Goal: Information Seeking & Learning: Learn about a topic

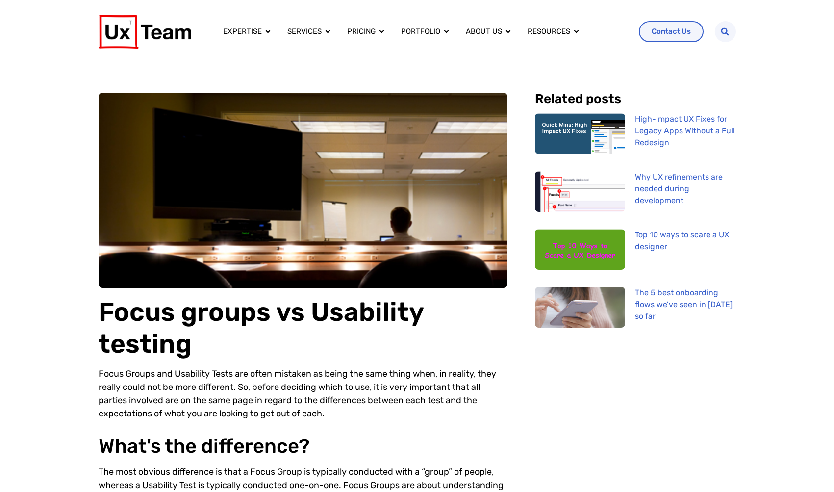
scroll to position [188, 0]
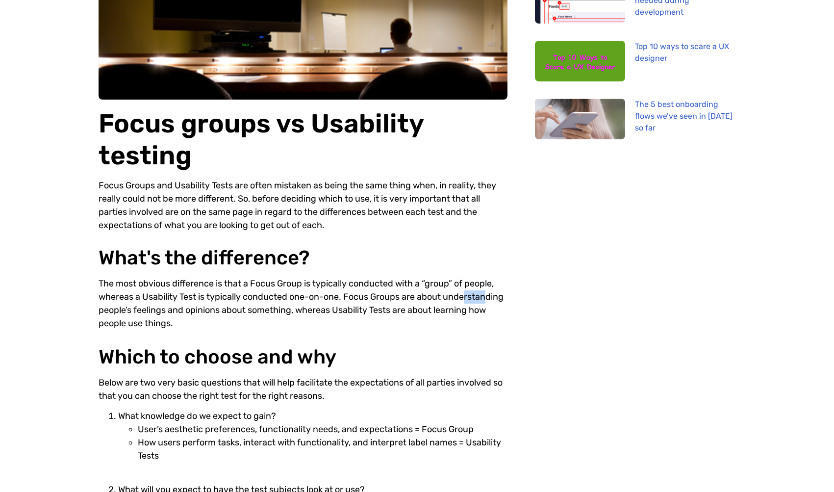
click at [430, 292] on div "The most obvious difference is that a Focus Group is typically conducted with a…" at bounding box center [303, 307] width 409 height 61
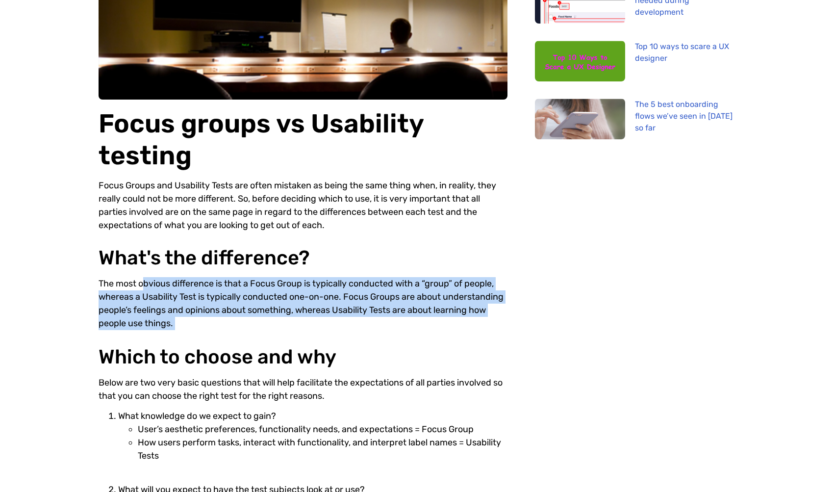
click at [430, 292] on div "The most obvious difference is that a Focus Group is typically conducted with a…" at bounding box center [303, 307] width 409 height 61
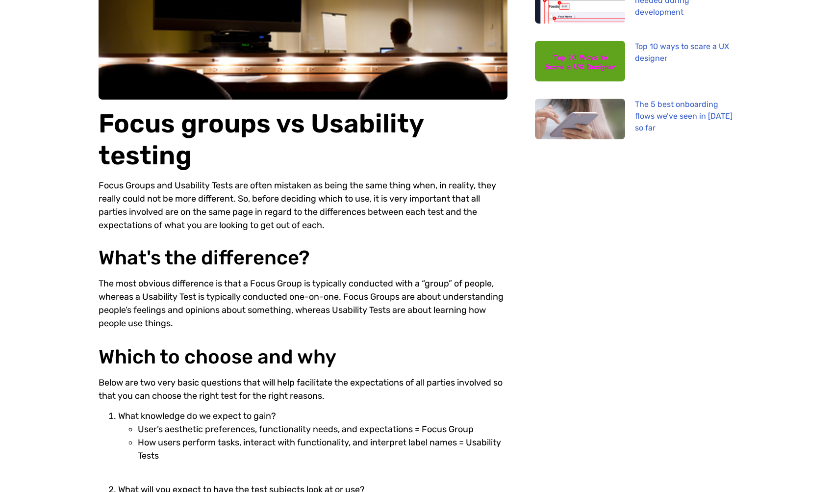
click at [423, 272] on div "Focus groups vs Usability testing Focus Groups and Usability Tests are often mi…" at bounding box center [303, 355] width 409 height 903
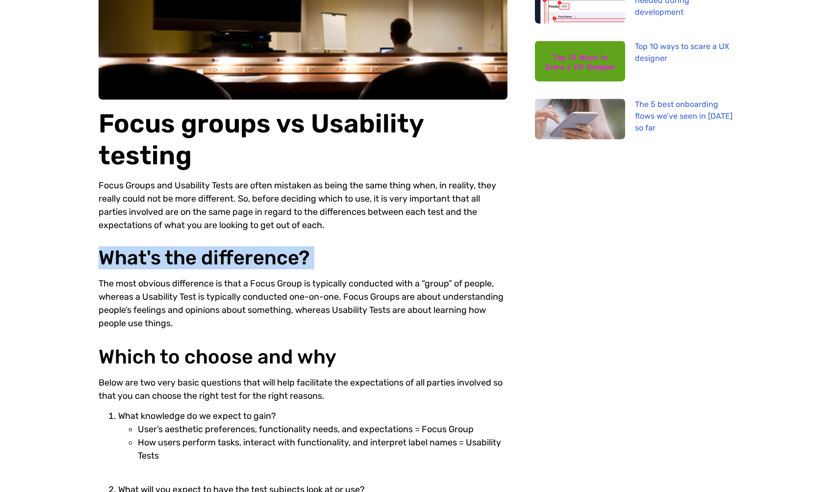
click at [423, 272] on div "Focus groups vs Usability testing Focus Groups and Usability Tests are often mi…" at bounding box center [303, 355] width 409 height 903
click at [432, 257] on h2 "What's the difference?" at bounding box center [303, 258] width 409 height 23
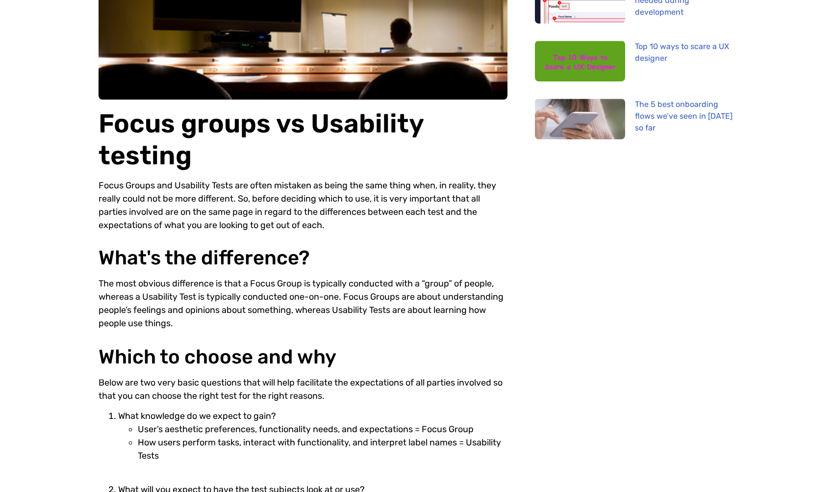
click at [432, 257] on h2 "What's the difference?" at bounding box center [303, 258] width 409 height 23
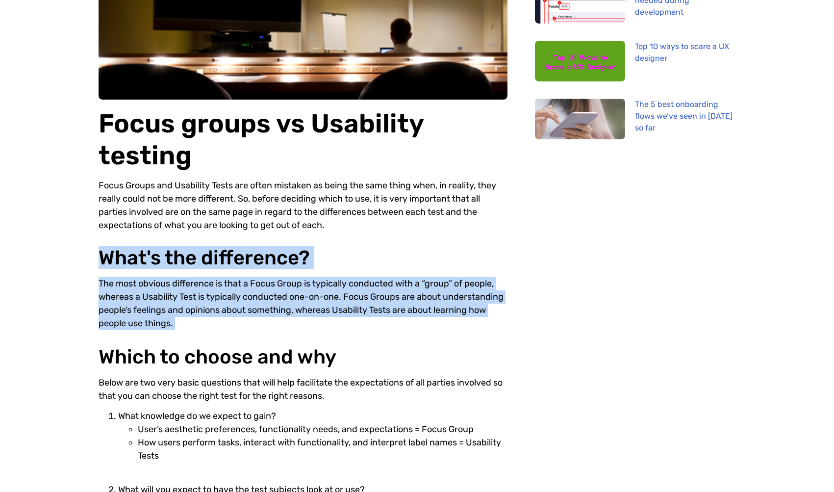
drag, startPoint x: 432, startPoint y: 257, endPoint x: 437, endPoint y: 281, distance: 24.6
click at [437, 281] on div "Focus groups vs Usability testing Focus Groups and Usability Tests are often mi…" at bounding box center [303, 355] width 409 height 903
click at [437, 281] on div "The most obvious difference is that a Focus Group is typically conducted with a…" at bounding box center [303, 307] width 409 height 61
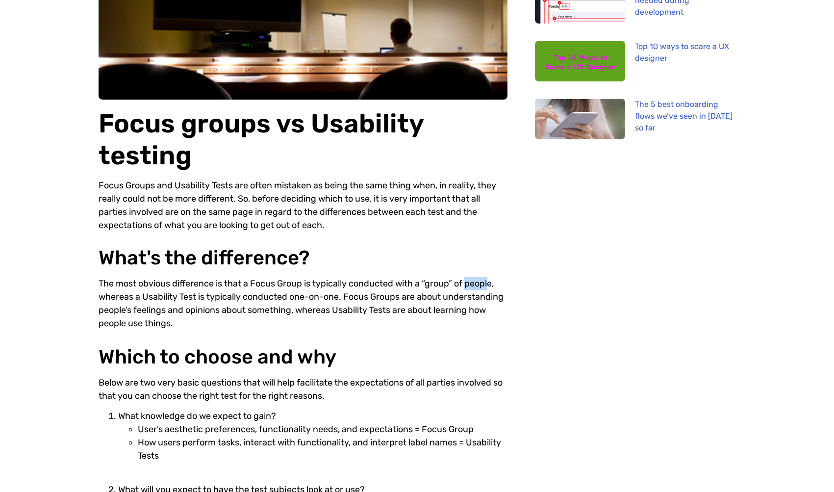
click at [437, 281] on div "The most obvious difference is that a Focus Group is typically conducted with a…" at bounding box center [303, 307] width 409 height 61
click at [360, 287] on div "The most obvious difference is that a Focus Group is typically conducted with a…" at bounding box center [303, 307] width 409 height 61
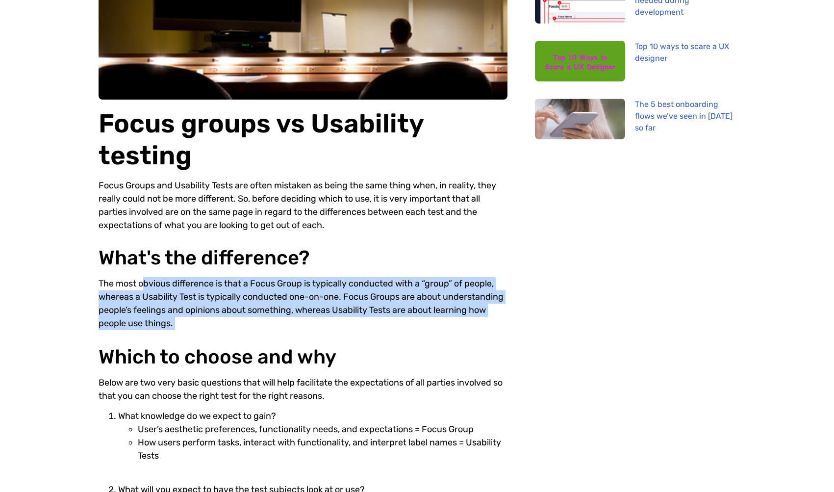
click at [360, 287] on div "The most obvious difference is that a Focus Group is typically conducted with a…" at bounding box center [303, 307] width 409 height 61
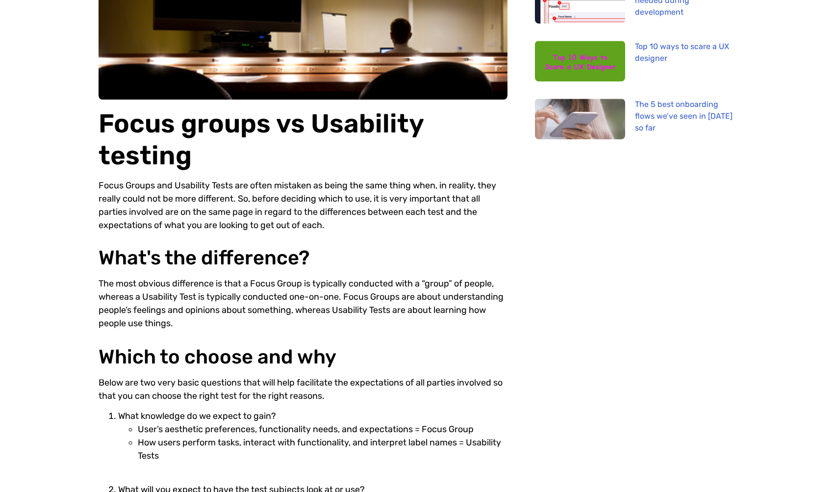
click at [365, 255] on h2 "What's the difference?" at bounding box center [303, 258] width 409 height 23
click at [359, 278] on div "The most obvious difference is that a Focus Group is typically conducted with a…" at bounding box center [303, 307] width 409 height 61
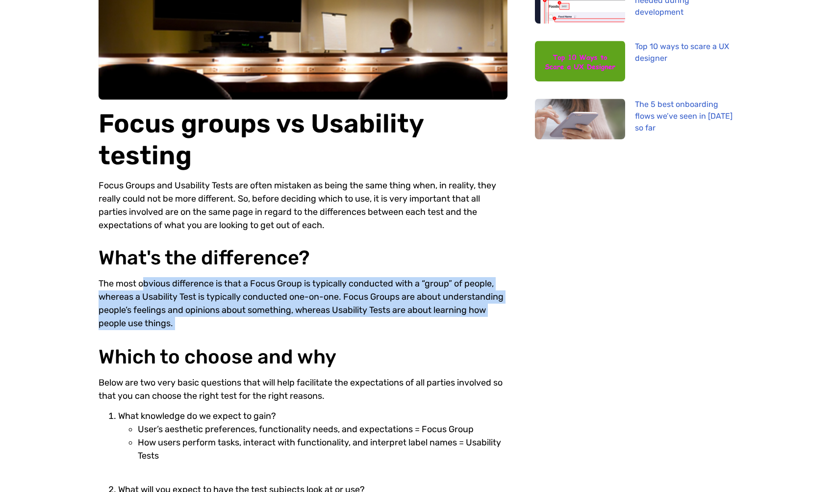
click at [359, 278] on div "The most obvious difference is that a Focus Group is typically conducted with a…" at bounding box center [303, 307] width 409 height 61
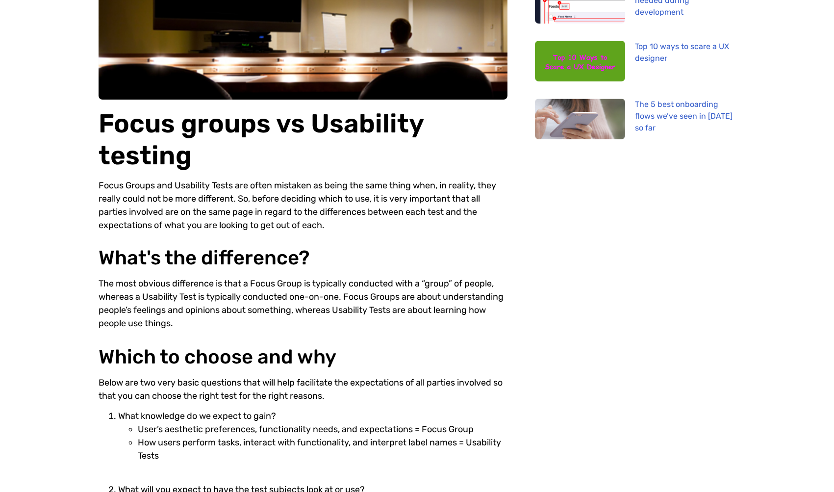
click at [367, 254] on h2 "What's the difference?" at bounding box center [303, 258] width 409 height 23
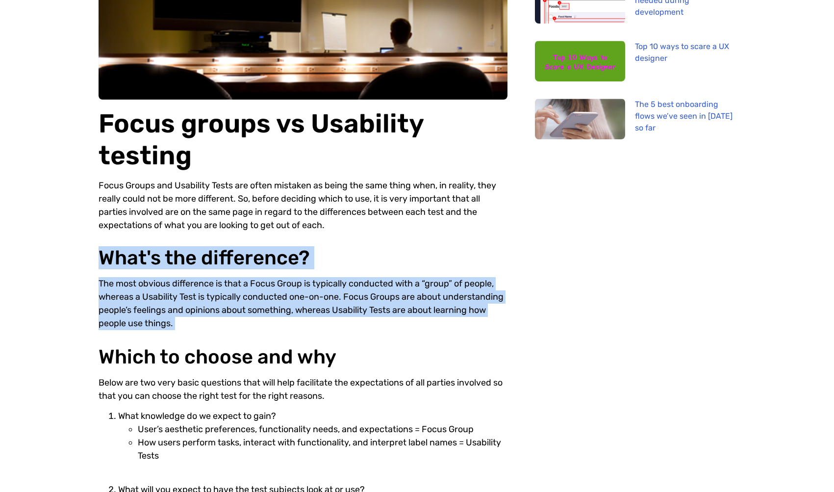
drag, startPoint x: 367, startPoint y: 254, endPoint x: 373, endPoint y: 318, distance: 65.0
click at [373, 318] on div "Focus groups vs Usability testing Focus Groups and Usability Tests are often mi…" at bounding box center [303, 355] width 409 height 903
click at [373, 318] on div "The most obvious difference is that a Focus Group is typically conducted with a…" at bounding box center [303, 307] width 409 height 61
drag, startPoint x: 373, startPoint y: 318, endPoint x: 373, endPoint y: 254, distance: 64.2
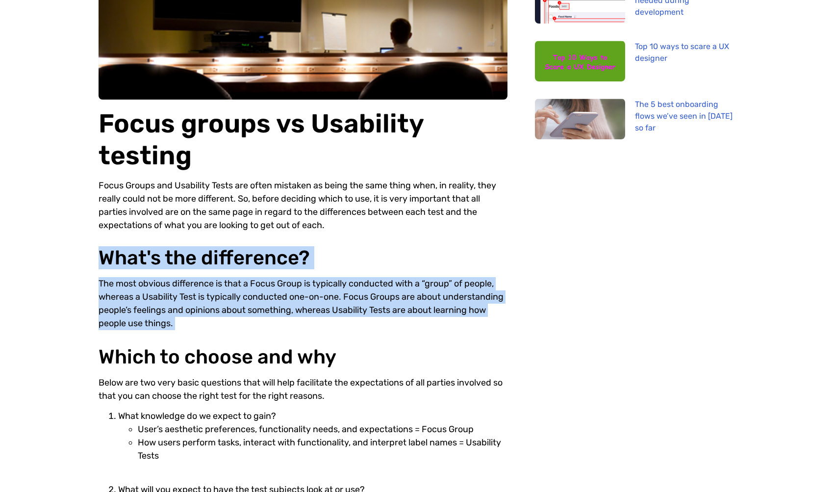
click at [373, 254] on div "Focus groups vs Usability testing Focus Groups and Usability Tests are often mi…" at bounding box center [303, 355] width 409 height 903
click at [373, 254] on h2 "What's the difference?" at bounding box center [303, 258] width 409 height 23
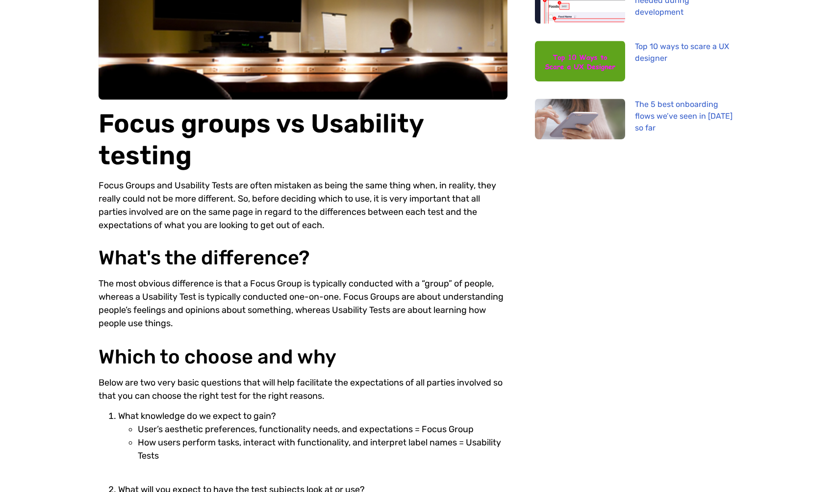
click at [373, 254] on h2 "What's the difference?" at bounding box center [303, 258] width 409 height 23
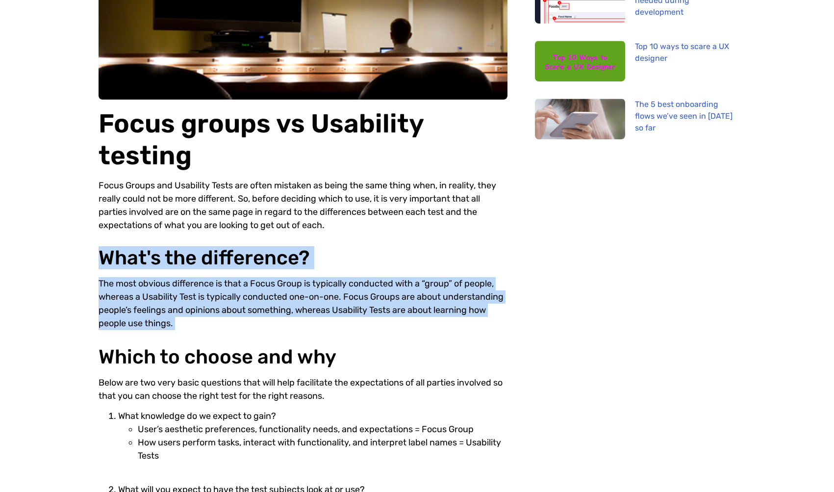
drag, startPoint x: 373, startPoint y: 254, endPoint x: 376, endPoint y: 322, distance: 68.2
click at [376, 322] on div "Focus groups vs Usability testing Focus Groups and Usability Tests are often mi…" at bounding box center [303, 355] width 409 height 903
click at [376, 322] on div "The most obvious difference is that a Focus Group is typically conducted with a…" at bounding box center [303, 307] width 409 height 61
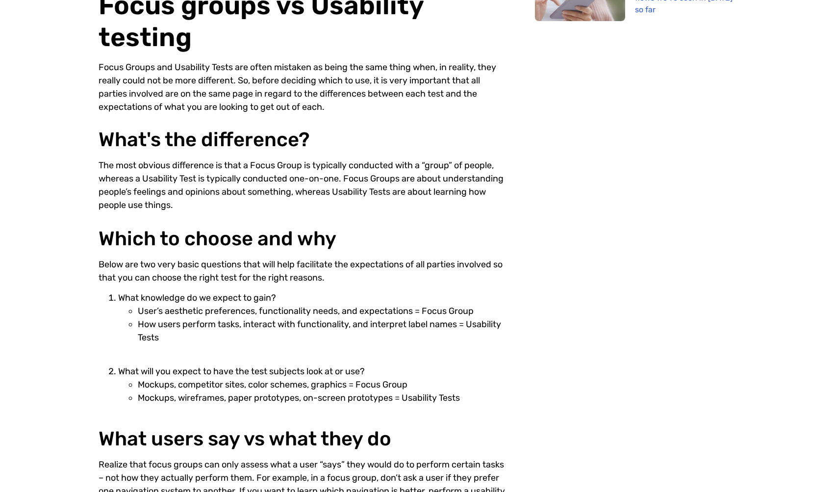
scroll to position [329, 0]
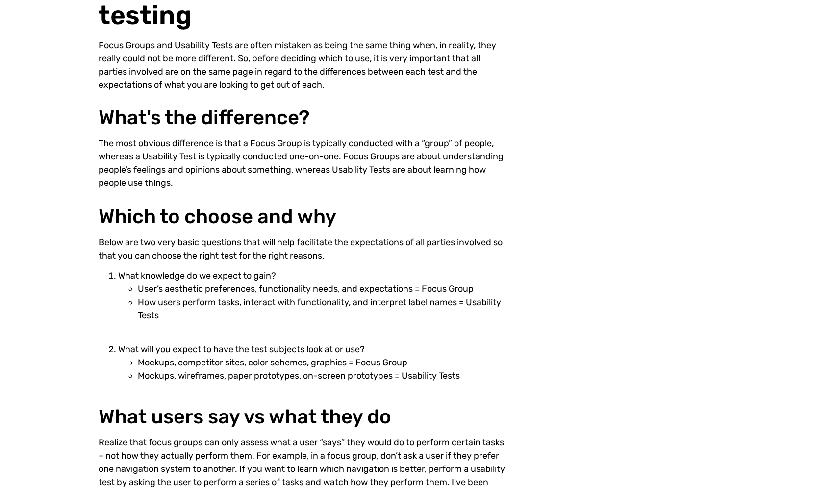
click at [542, 361] on div "Related posts High-Impact UX Fixes for Legacy Apps Without a Full Redesign Why …" at bounding box center [625, 215] width 221 height 903
click at [466, 373] on li "Mockups, wireframes, paper prototypes, on-screen prototypes = Usability Tests" at bounding box center [323, 375] width 370 height 13
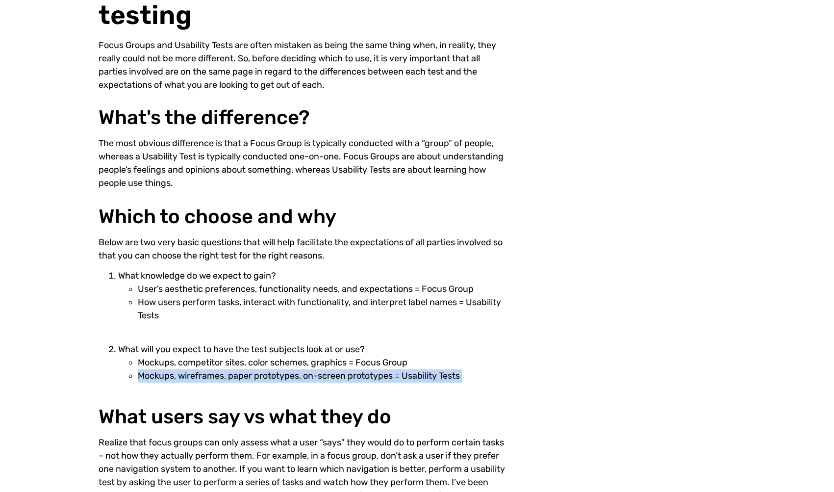
click at [466, 373] on li "Mockups, wireframes, paper prototypes, on-screen prototypes = Usability Tests" at bounding box center [323, 375] width 370 height 13
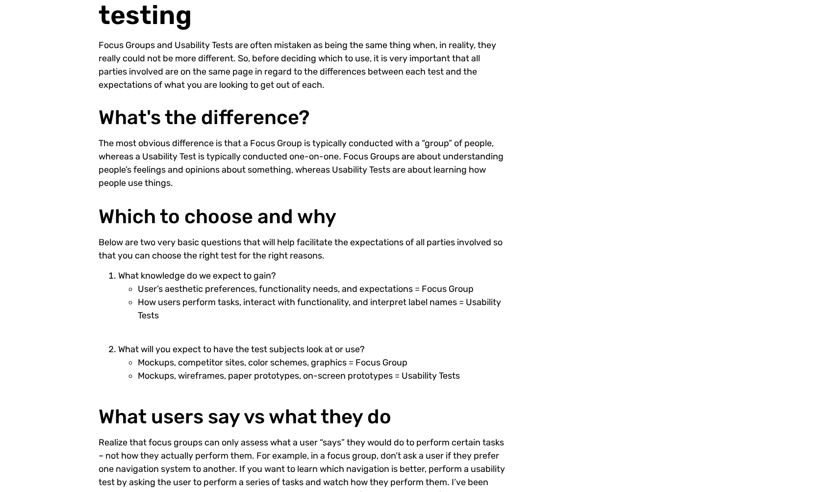
click at [464, 374] on li "Mockups, wireframes, paper prototypes, on-screen prototypes = Usability Tests" at bounding box center [323, 375] width 370 height 13
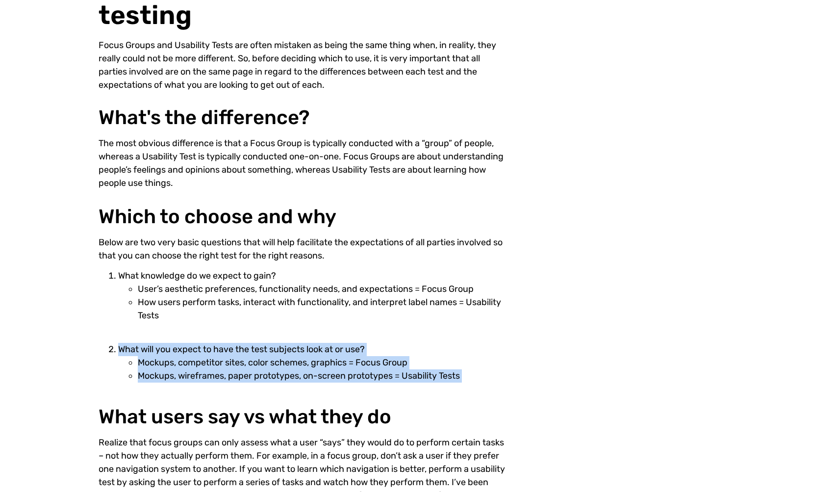
drag, startPoint x: 464, startPoint y: 374, endPoint x: 468, endPoint y: 348, distance: 25.7
click at [468, 348] on li "What will you expect to have the test subjects look at or use? Mockups, competi…" at bounding box center [312, 363] width 389 height 40
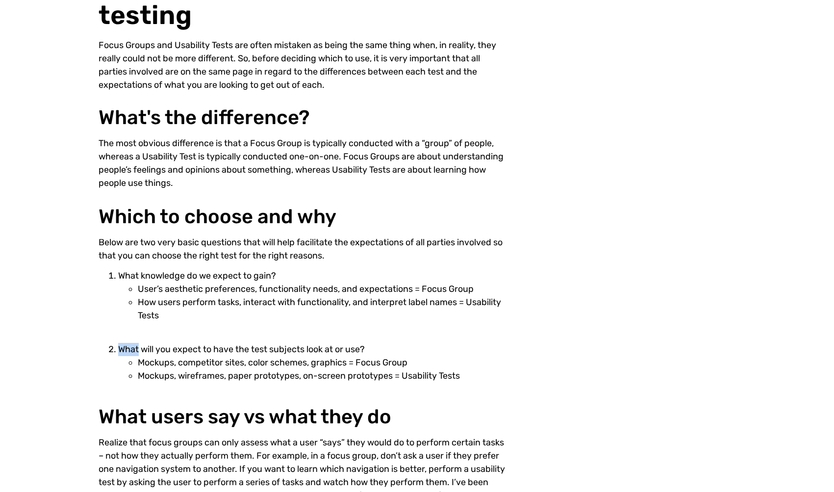
click at [468, 348] on li "What will you expect to have the test subjects look at or use? Mockups, competi…" at bounding box center [312, 363] width 389 height 40
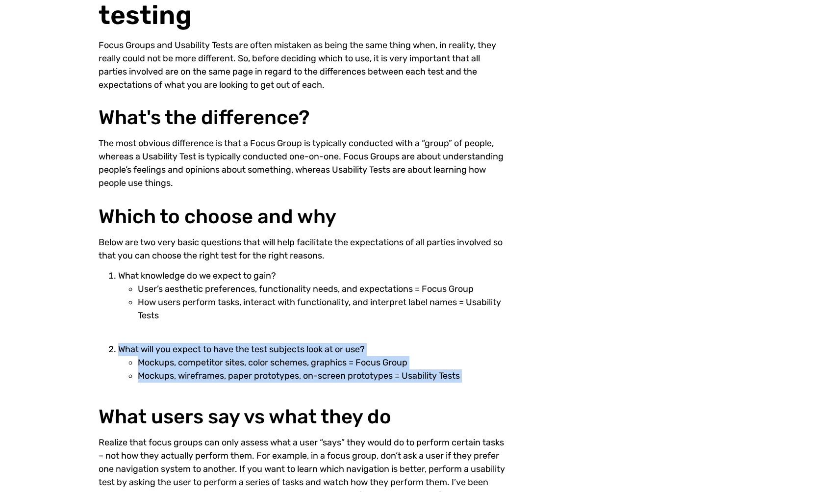
drag, startPoint x: 468, startPoint y: 348, endPoint x: 474, endPoint y: 372, distance: 24.9
click at [474, 372] on li "What will you expect to have the test subjects look at or use? Mockups, competi…" at bounding box center [312, 363] width 389 height 40
click at [474, 372] on li "Mockups, wireframes, paper prototypes, on-screen prototypes = Usability Tests" at bounding box center [323, 375] width 370 height 13
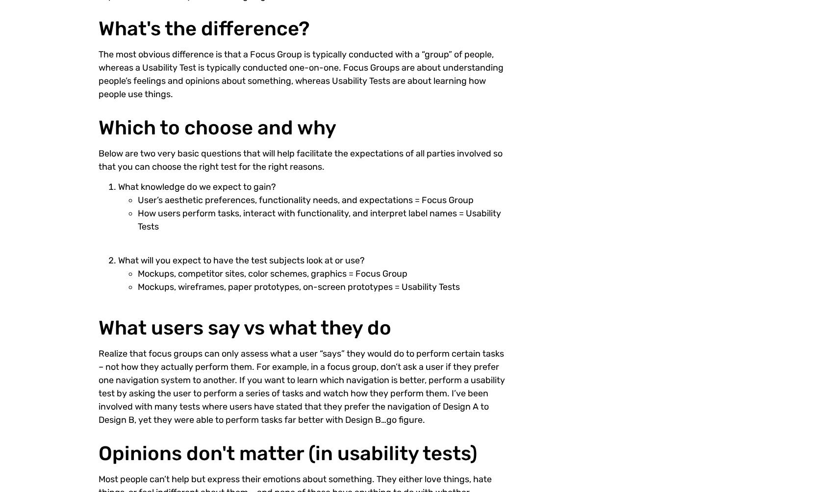
scroll to position [467, 0]
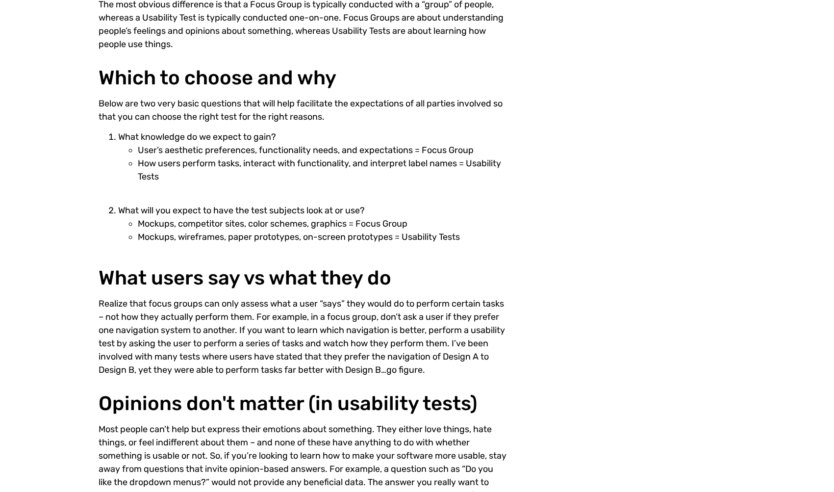
click at [235, 97] on p "Below are two very basic questions that will help facilitate the expectations o…" at bounding box center [303, 110] width 409 height 26
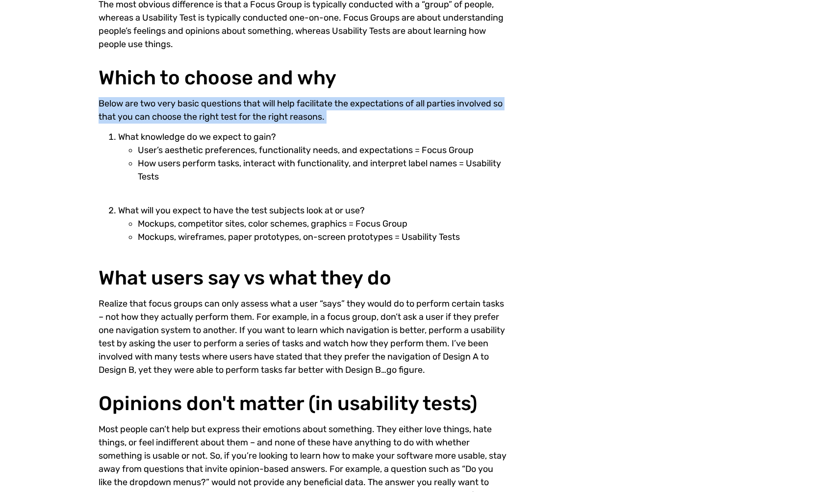
click at [235, 97] on p "Below are two very basic questions that will help facilitate the expectations o…" at bounding box center [303, 110] width 409 height 26
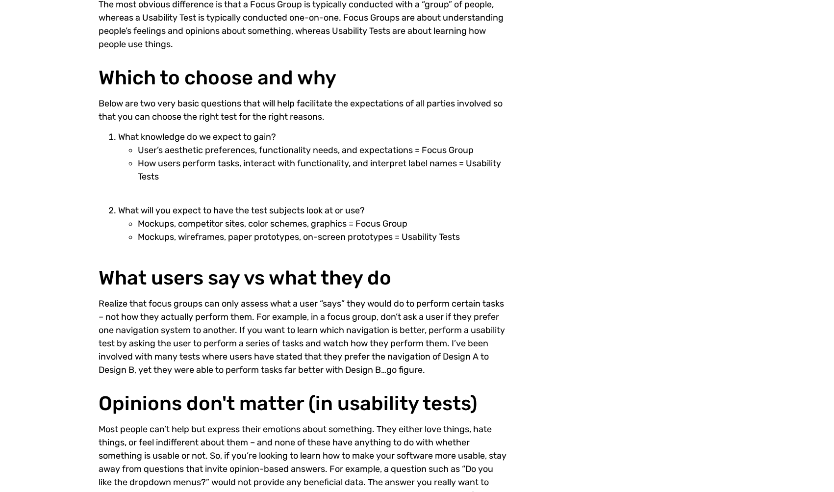
click at [241, 76] on h2 "Which to choose and why" at bounding box center [303, 78] width 409 height 23
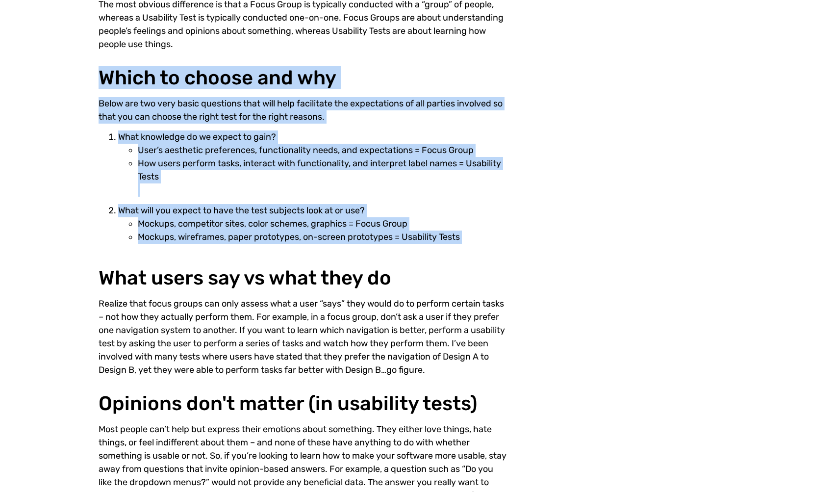
drag, startPoint x: 241, startPoint y: 76, endPoint x: 236, endPoint y: 239, distance: 163.4
click at [236, 239] on div "Focus groups vs Usability testing Focus Groups and Usability Tests are often mi…" at bounding box center [303, 76] width 409 height 903
click at [236, 239] on li "Mockups, wireframes, paper prototypes, on-screen prototypes = Usability Tests" at bounding box center [323, 236] width 370 height 13
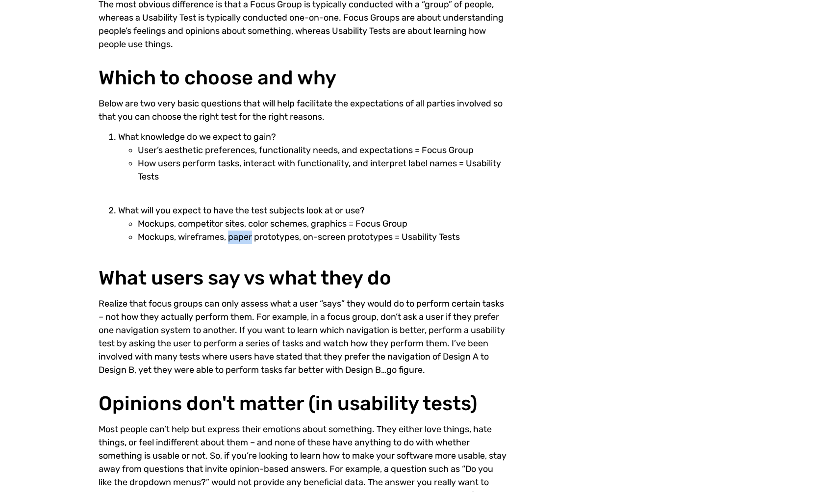
click at [236, 239] on li "Mockups, wireframes, paper prototypes, on-screen prototypes = Usability Tests" at bounding box center [323, 236] width 370 height 13
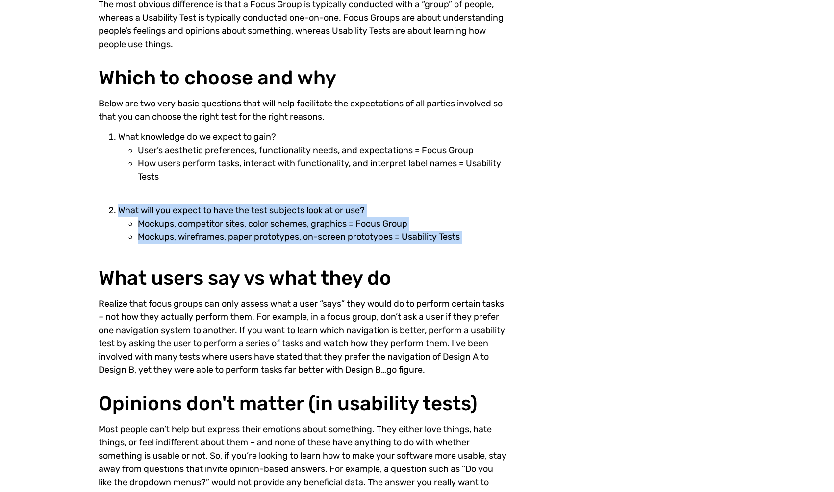
drag, startPoint x: 236, startPoint y: 239, endPoint x: 245, endPoint y: 212, distance: 27.9
click at [245, 212] on li "What will you expect to have the test subjects look at or use? Mockups, competi…" at bounding box center [312, 224] width 389 height 40
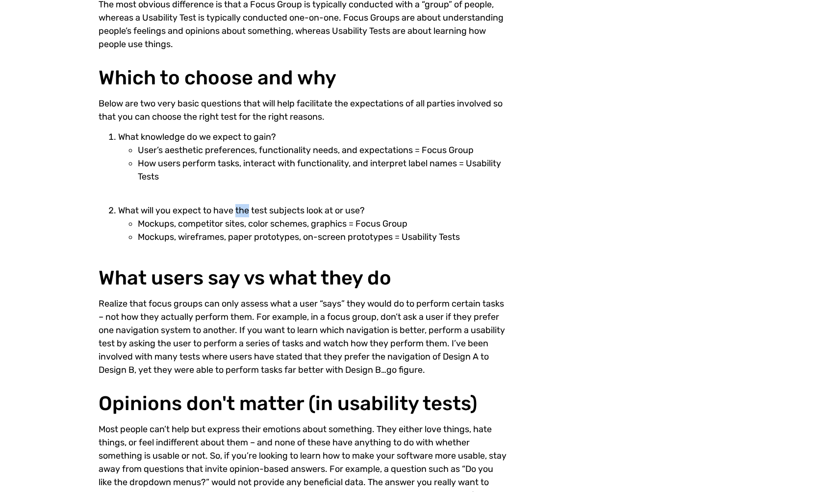
click at [245, 212] on li "What will you expect to have the test subjects look at or use? Mockups, competi…" at bounding box center [312, 224] width 389 height 40
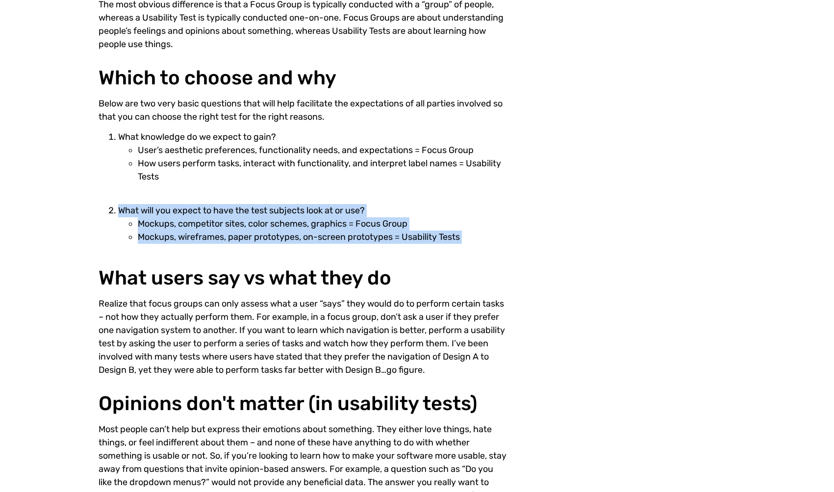
drag, startPoint x: 245, startPoint y: 212, endPoint x: 245, endPoint y: 238, distance: 25.5
click at [245, 238] on li "What will you expect to have the test subjects look at or use? Mockups, competi…" at bounding box center [312, 224] width 389 height 40
click at [245, 238] on li "Mockups, wireframes, paper prototypes, on-screen prototypes = Usability Tests" at bounding box center [323, 236] width 370 height 13
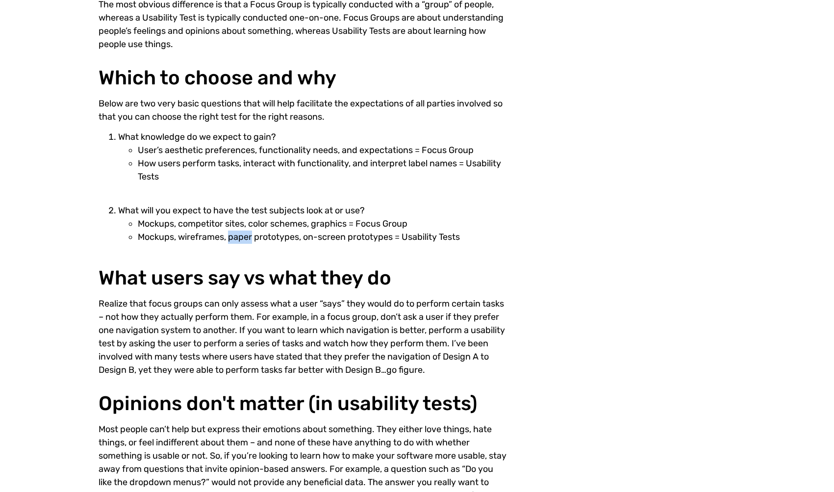
click at [245, 238] on li "Mockups, wireframes, paper prototypes, on-screen prototypes = Usability Tests" at bounding box center [323, 236] width 370 height 13
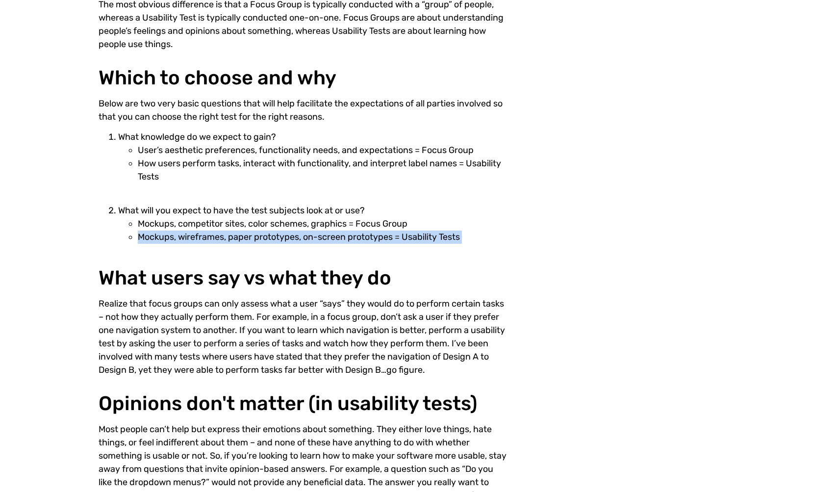
click at [245, 238] on li "Mockups, wireframes, paper prototypes, on-screen prototypes = Usability Tests" at bounding box center [323, 236] width 370 height 13
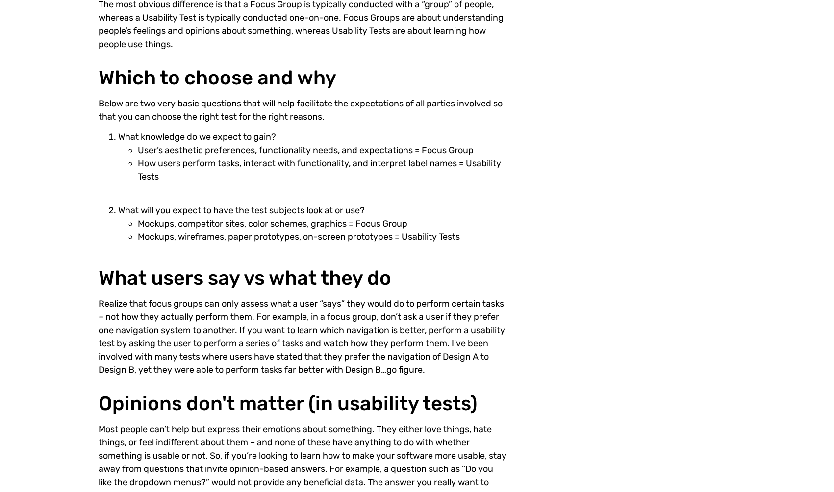
click at [247, 228] on li "Mockups, competitor sites, color schemes, graphics = Focus Group" at bounding box center [323, 223] width 370 height 13
click at [251, 212] on li "What will you expect to have the test subjects look at or use? Mockups, competi…" at bounding box center [312, 224] width 389 height 40
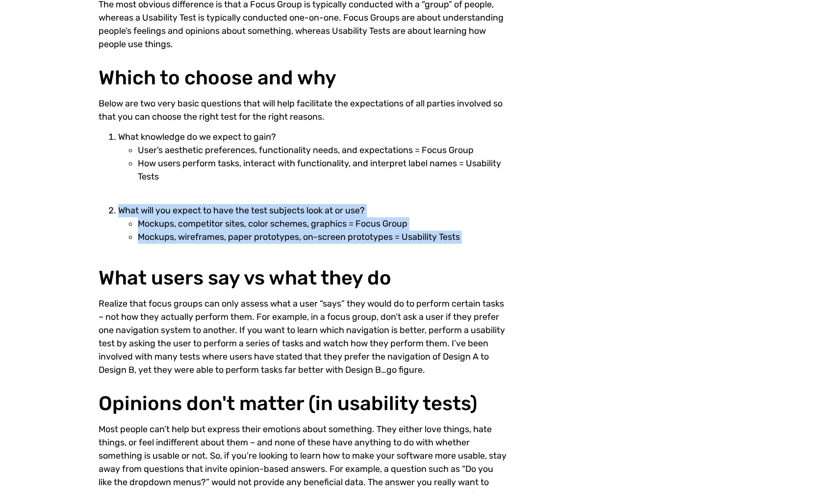
drag, startPoint x: 251, startPoint y: 212, endPoint x: 251, endPoint y: 234, distance: 22.1
click at [251, 234] on li "What will you expect to have the test subjects look at or use? Mockups, competi…" at bounding box center [312, 224] width 389 height 40
click at [251, 234] on li "Mockups, wireframes, paper prototypes, on-screen prototypes = Usability Tests" at bounding box center [323, 236] width 370 height 13
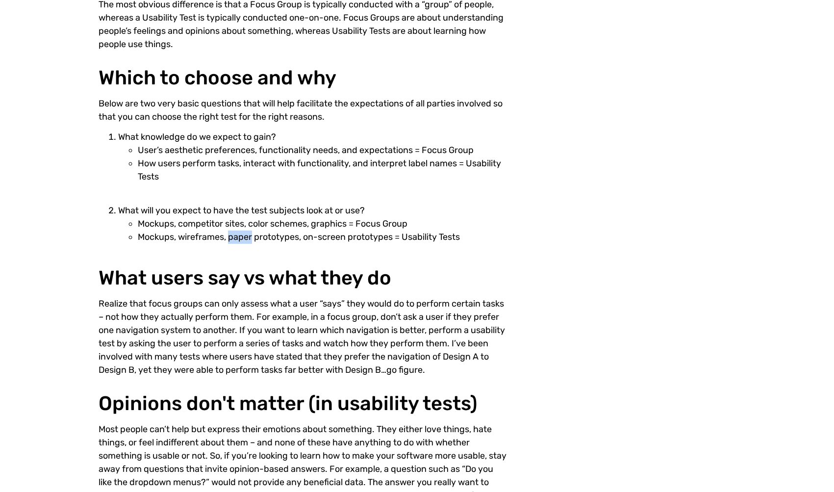
click at [251, 234] on li "Mockups, wireframes, paper prototypes, on-screen prototypes = Usability Tests" at bounding box center [323, 236] width 370 height 13
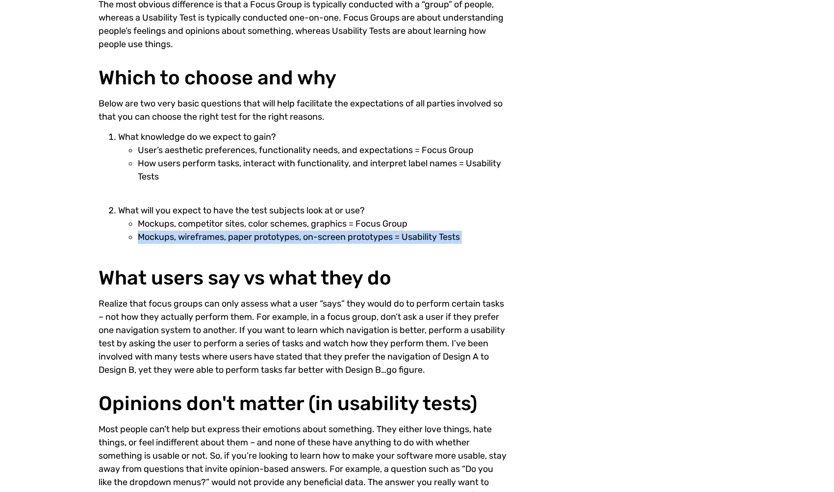
click at [251, 234] on li "Mockups, wireframes, paper prototypes, on-screen prototypes = Usability Tests" at bounding box center [323, 236] width 370 height 13
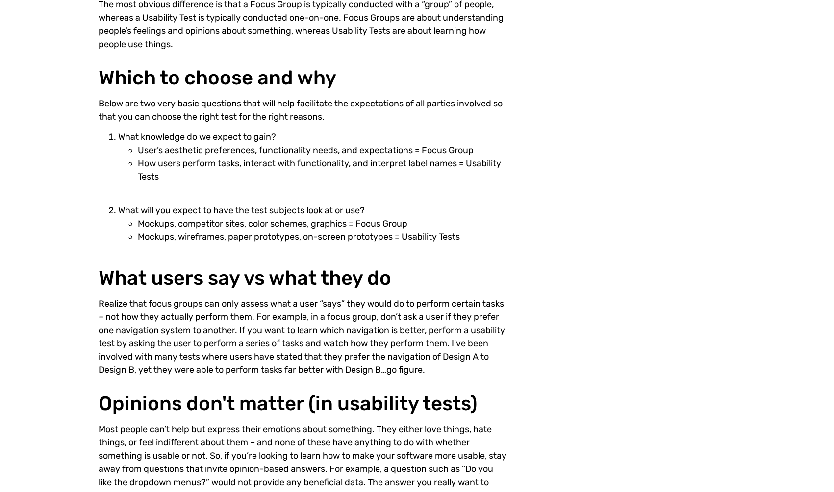
click at [251, 220] on li "Mockups, competitor sites, color schemes, graphics = Focus Group" at bounding box center [323, 223] width 370 height 13
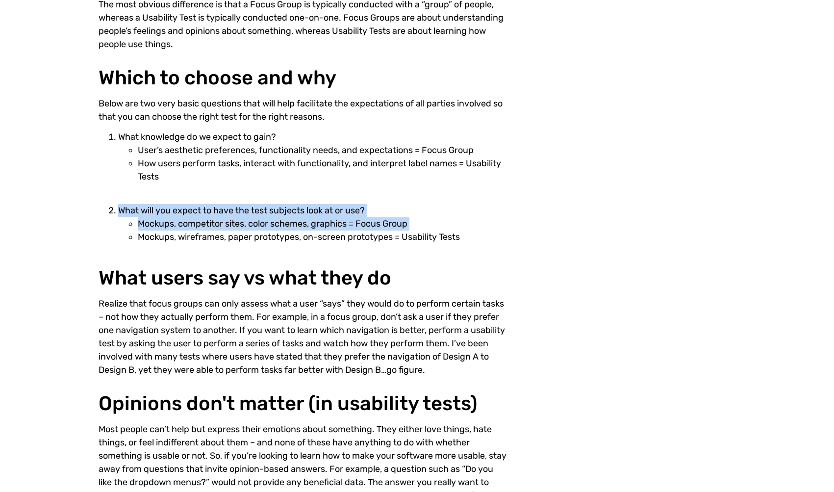
drag, startPoint x: 251, startPoint y: 220, endPoint x: 254, endPoint y: 212, distance: 7.9
click at [254, 212] on li "What will you expect to have the test subjects look at or use? Mockups, competi…" at bounding box center [312, 224] width 389 height 40
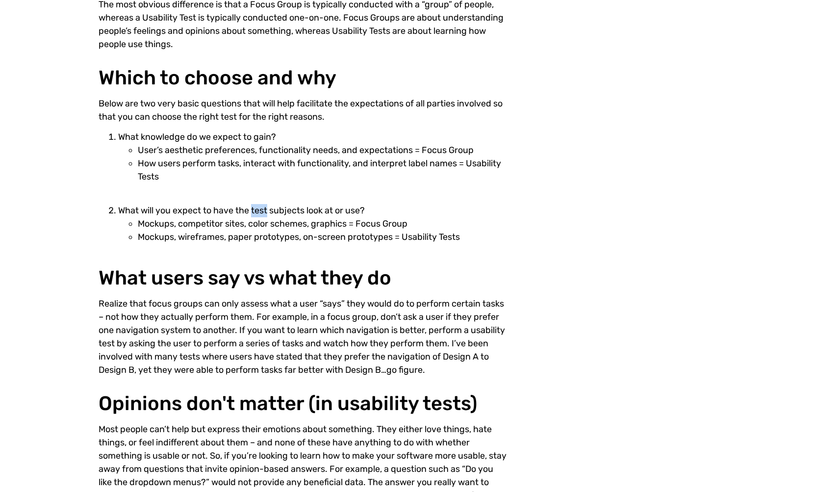
click at [254, 212] on li "What will you expect to have the test subjects look at or use? Mockups, competi…" at bounding box center [312, 224] width 389 height 40
click at [249, 212] on li "What will you expect to have the test subjects look at or use? Mockups, competi…" at bounding box center [312, 224] width 389 height 40
click at [240, 212] on li "What will you expect to have the test subjects look at or use? Mockups, competi…" at bounding box center [312, 224] width 389 height 40
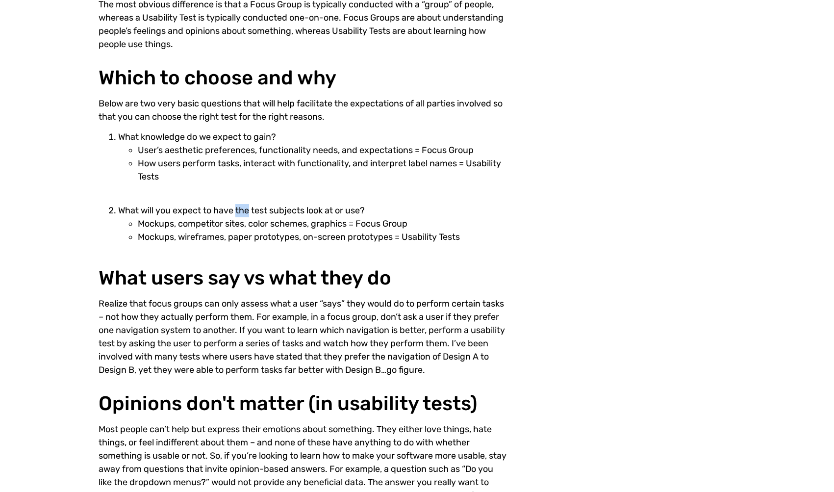
click at [240, 212] on li "What will you expect to have the test subjects look at or use? Mockups, competi…" at bounding box center [312, 224] width 389 height 40
click at [228, 212] on li "What will you expect to have the test subjects look at or use? Mockups, competi…" at bounding box center [312, 224] width 389 height 40
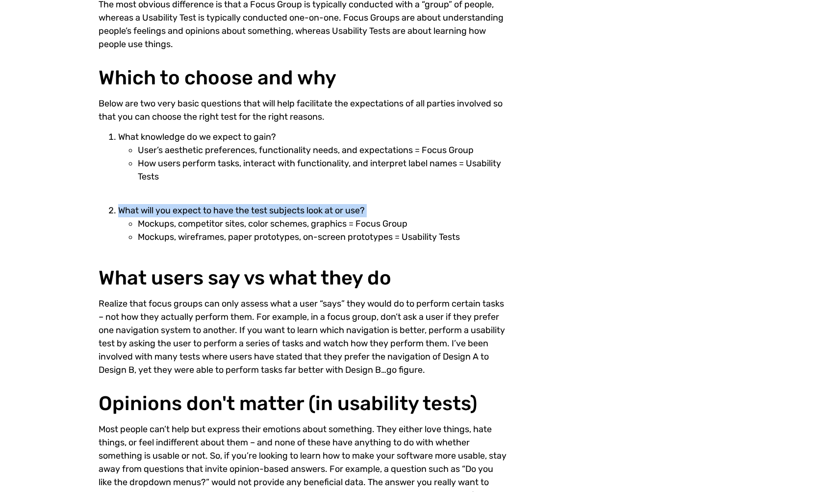
click at [228, 212] on li "What will you expect to have the test subjects look at or use? Mockups, competi…" at bounding box center [312, 224] width 389 height 40
click at [214, 213] on li "What will you expect to have the test subjects look at or use? Mockups, competi…" at bounding box center [312, 224] width 389 height 40
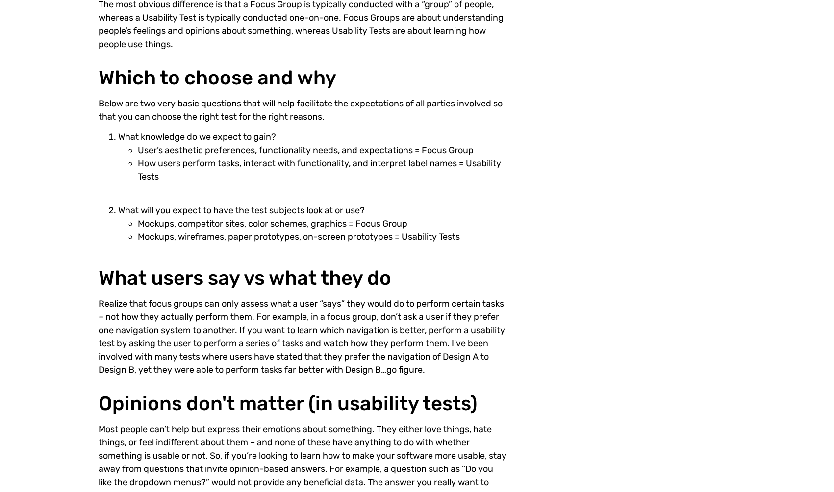
click at [206, 212] on li "What will you expect to have the test subjects look at or use? Mockups, competi…" at bounding box center [312, 224] width 389 height 40
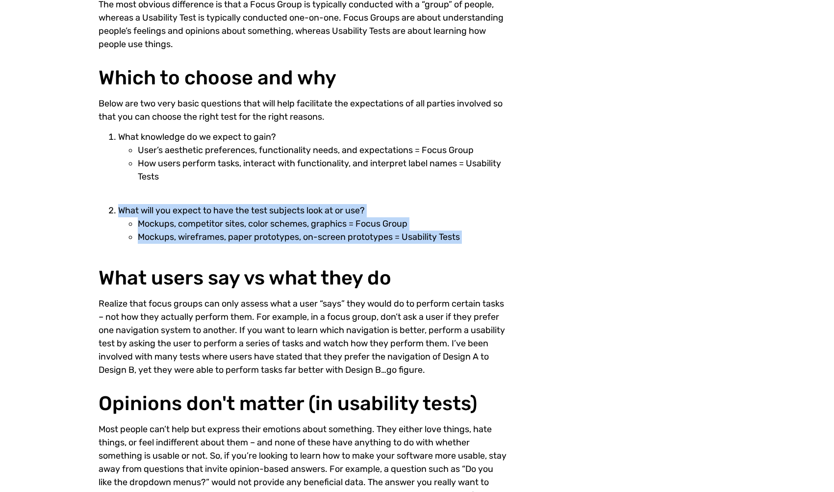
drag, startPoint x: 206, startPoint y: 212, endPoint x: 195, endPoint y: 245, distance: 34.6
click at [195, 245] on div "Below are two very basic questions that will help facilitate the expectations o…" at bounding box center [303, 178] width 409 height 162
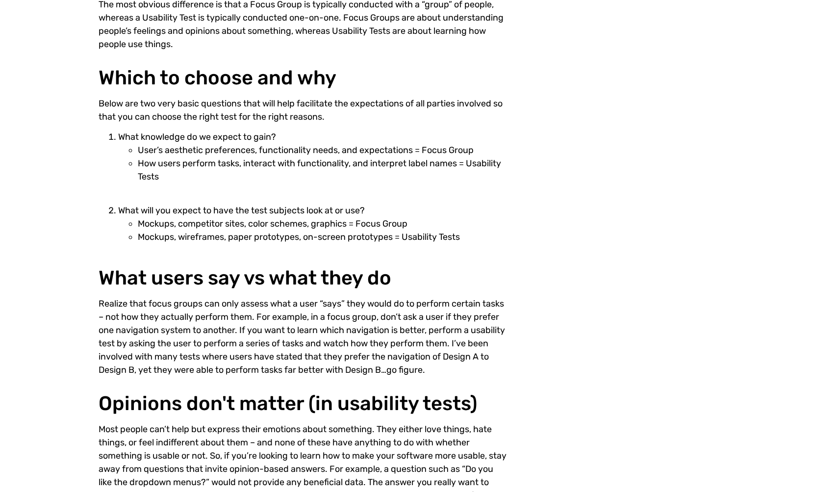
click at [195, 247] on div "Below are two very basic questions that will help facilitate the expectations o…" at bounding box center [303, 178] width 409 height 162
click at [67, 324] on div "Focus groups vs Usability testing Focus Groups and Usability Tests are often mi…" at bounding box center [417, 77] width 834 height 962
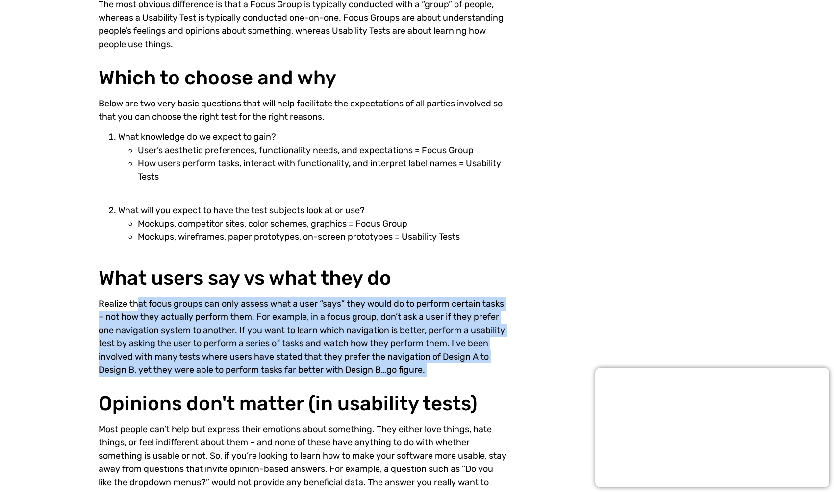
drag, startPoint x: 67, startPoint y: 324, endPoint x: 72, endPoint y: 308, distance: 16.4
click at [68, 320] on div "Focus groups vs Usability testing Focus Groups and Usability Tests are often mi…" at bounding box center [417, 77] width 834 height 962
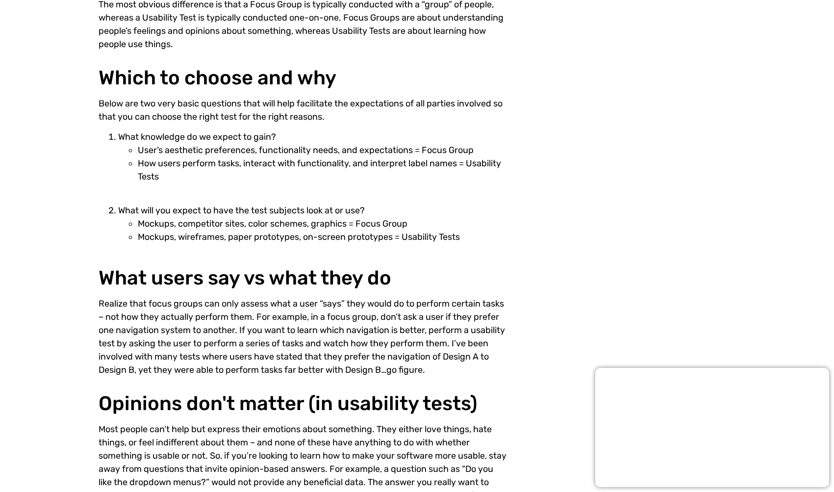
click at [77, 288] on div "Focus groups vs Usability testing Focus Groups and Usability Tests are often mi…" at bounding box center [417, 77] width 834 height 962
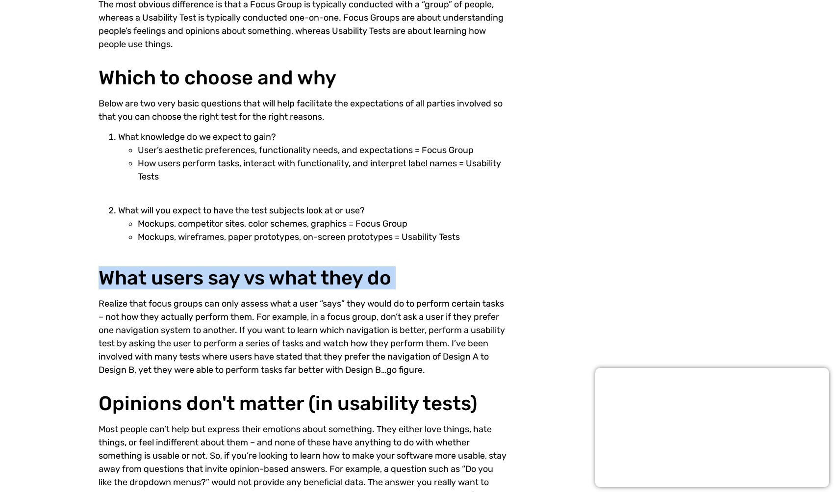
click at [77, 288] on div "Focus groups vs Usability testing Focus Groups and Usability Tests are often mi…" at bounding box center [417, 77] width 834 height 962
click at [53, 281] on div "Focus groups vs Usability testing Focus Groups and Usability Tests are often mi…" at bounding box center [417, 77] width 834 height 962
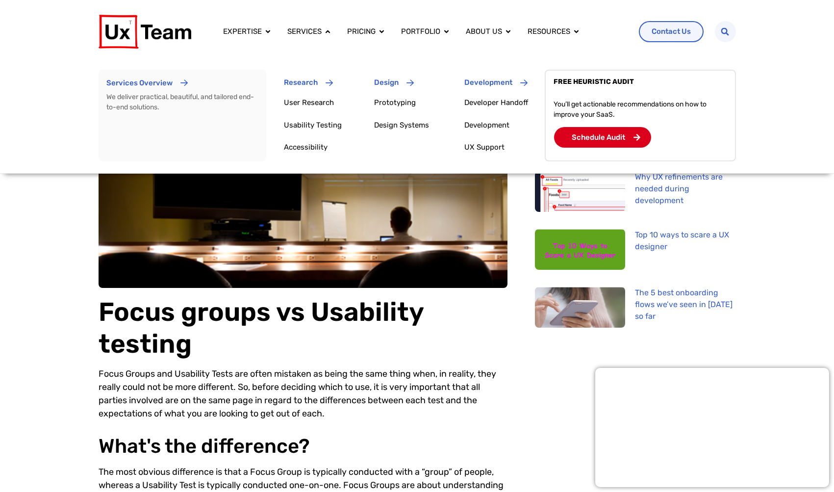
drag, startPoint x: 398, startPoint y: 138, endPoint x: 389, endPoint y: 163, distance: 26.1
click at [389, 163] on div "Services Overview We deliver practical, beautiful, and tailored end-to-end solu…" at bounding box center [417, 116] width 637 height 116
drag, startPoint x: 391, startPoint y: 164, endPoint x: 390, endPoint y: 171, distance: 6.4
click at [390, 171] on div "Services Overview We deliver practical, beautiful, and tailored end-to-end solu…" at bounding box center [417, 116] width 637 height 116
drag, startPoint x: 399, startPoint y: 159, endPoint x: 398, endPoint y: 173, distance: 14.2
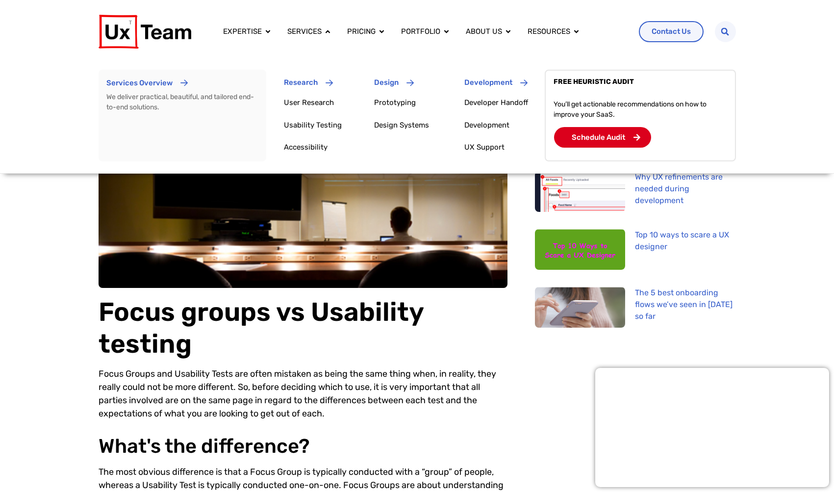
click at [398, 173] on div "Services Overview We deliver practical, beautiful, and tailored end-to-end solu…" at bounding box center [417, 116] width 637 height 116
click at [398, 128] on link "Design Systems" at bounding box center [401, 125] width 55 height 9
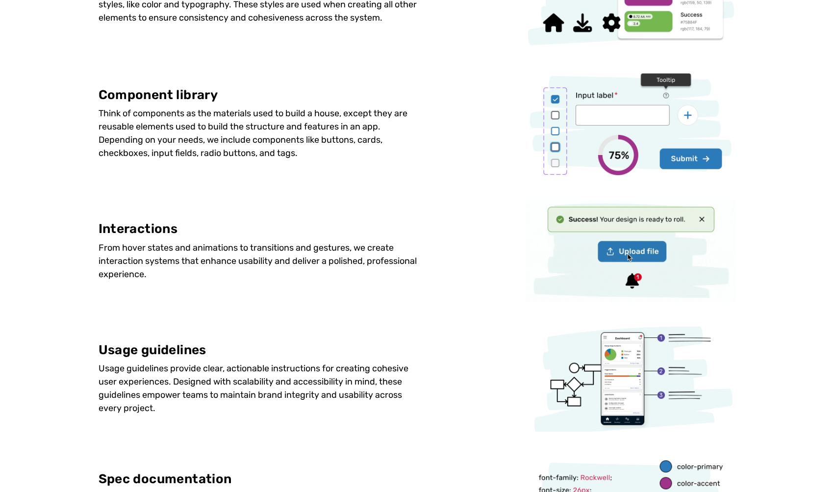
scroll to position [477, 0]
